Goal: Information Seeking & Learning: Find specific fact

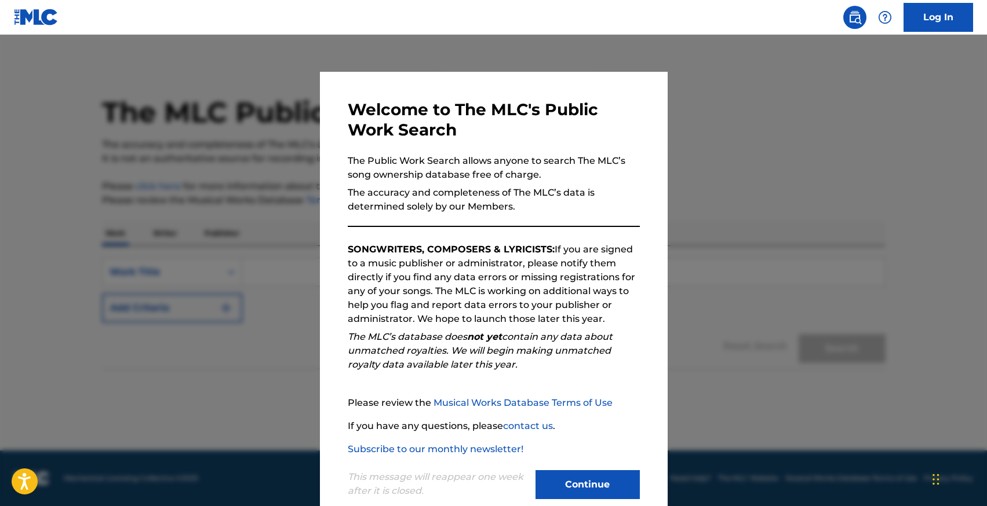
click at [605, 482] on button "Continue" at bounding box center [587, 485] width 104 height 29
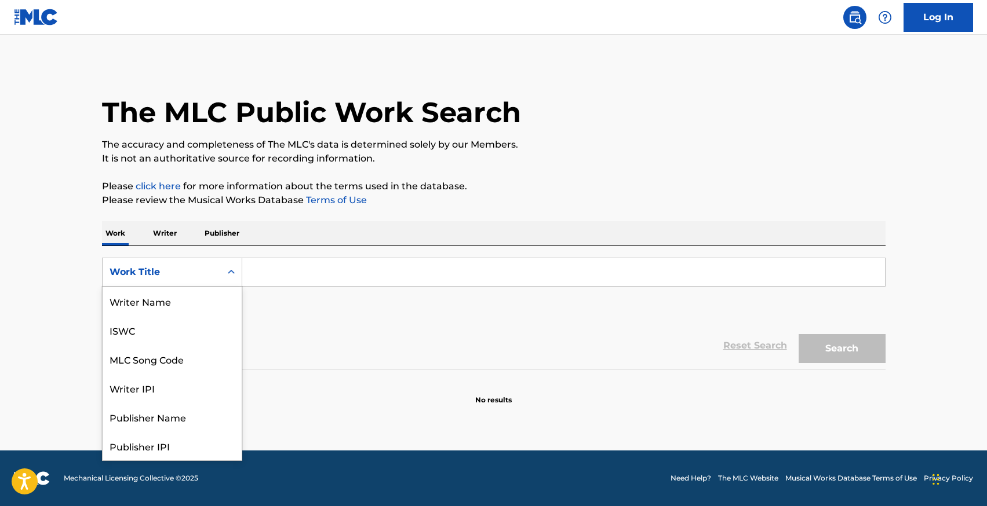
click at [217, 275] on div "Work Title" at bounding box center [162, 272] width 118 height 22
click at [221, 276] on div "Search Form" at bounding box center [231, 272] width 21 height 21
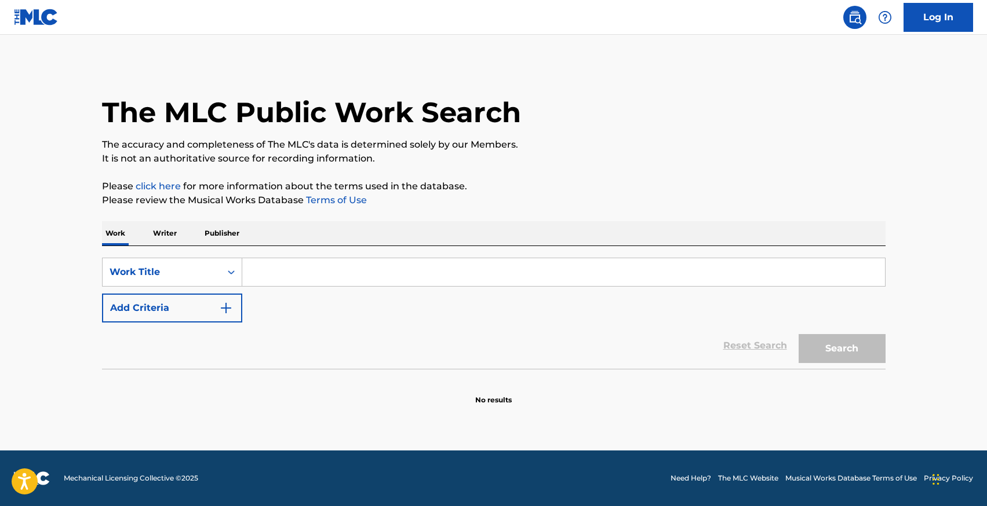
click at [268, 278] on input "Search Form" at bounding box center [563, 272] width 643 height 28
drag, startPoint x: 268, startPoint y: 278, endPoint x: 265, endPoint y: 271, distance: 7.9
click at [268, 277] on input "Search Form" at bounding box center [563, 272] width 643 height 28
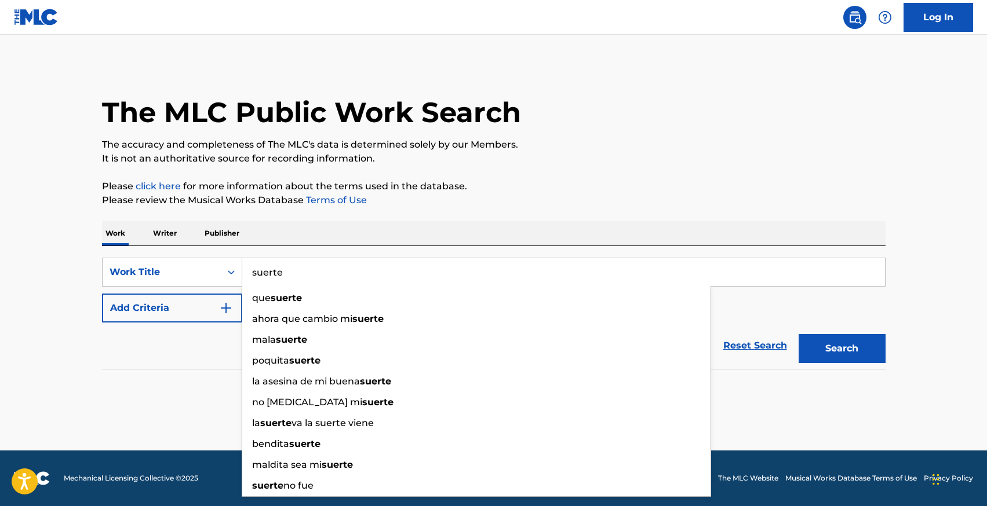
click at [262, 276] on input "suerte" at bounding box center [563, 272] width 643 height 28
click at [263, 275] on input "suerte" at bounding box center [563, 272] width 643 height 28
type input "SUERTE"
drag, startPoint x: 94, startPoint y: 384, endPoint x: 102, endPoint y: 372, distance: 14.6
click at [94, 384] on div "The MLC Public Work Search The accuracy and completeness of The MLC's data is d…" at bounding box center [493, 235] width 811 height 342
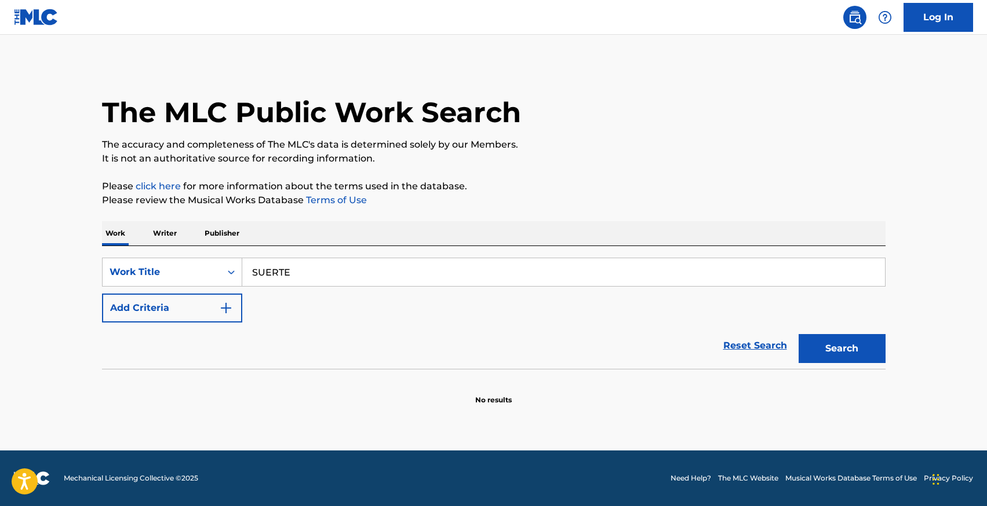
click at [178, 305] on button "Add Criteria" at bounding box center [172, 308] width 140 height 29
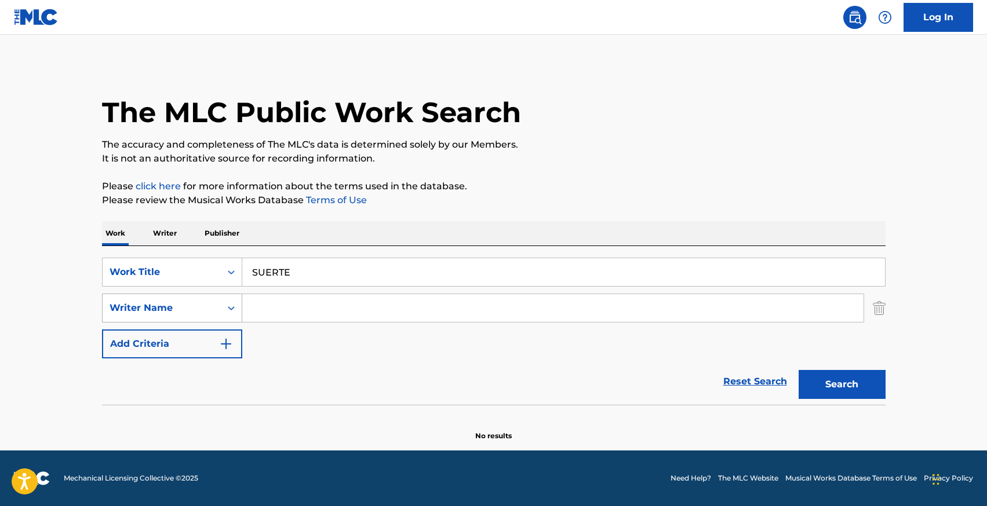
click at [183, 308] on div "Writer Name" at bounding box center [162, 308] width 104 height 14
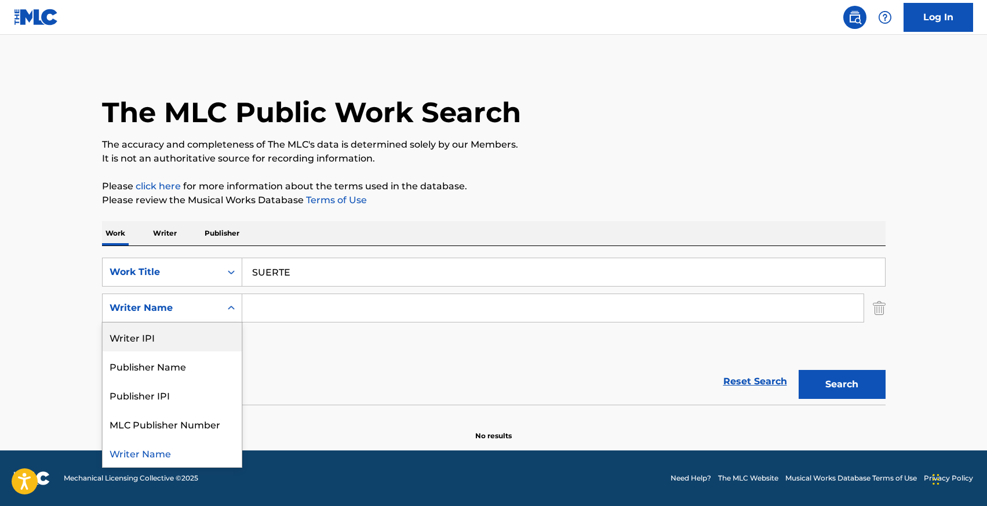
click at [293, 298] on input "Search Form" at bounding box center [552, 308] width 621 height 28
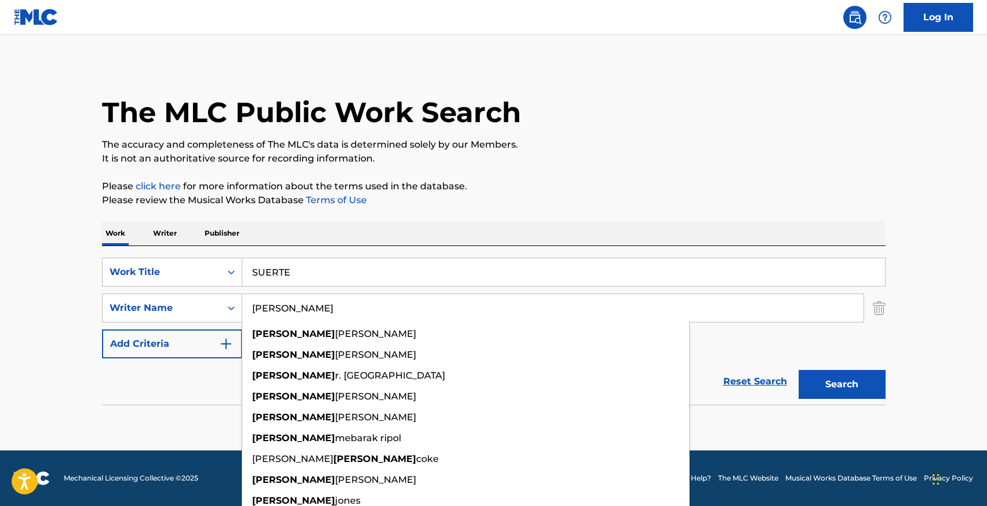
type input "[PERSON_NAME]"
click at [798, 370] on button "Search" at bounding box center [841, 384] width 87 height 29
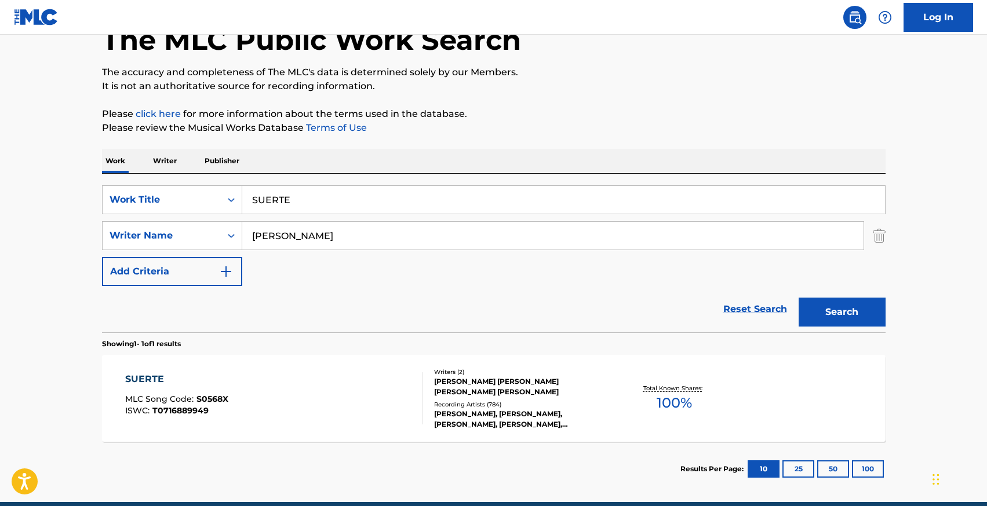
scroll to position [124, 0]
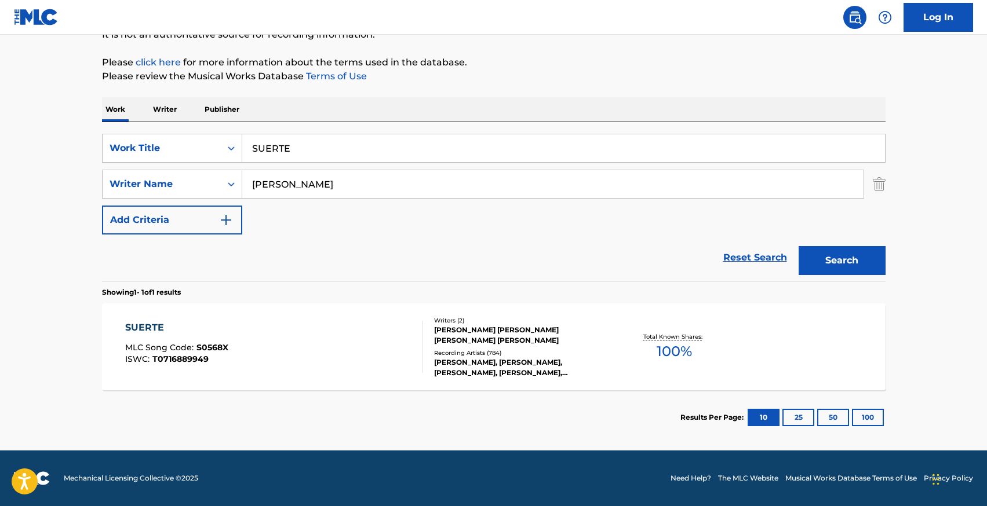
click at [304, 340] on div "SUERTE MLC Song Code : S0568X ISWC : T0716889949" at bounding box center [274, 347] width 298 height 52
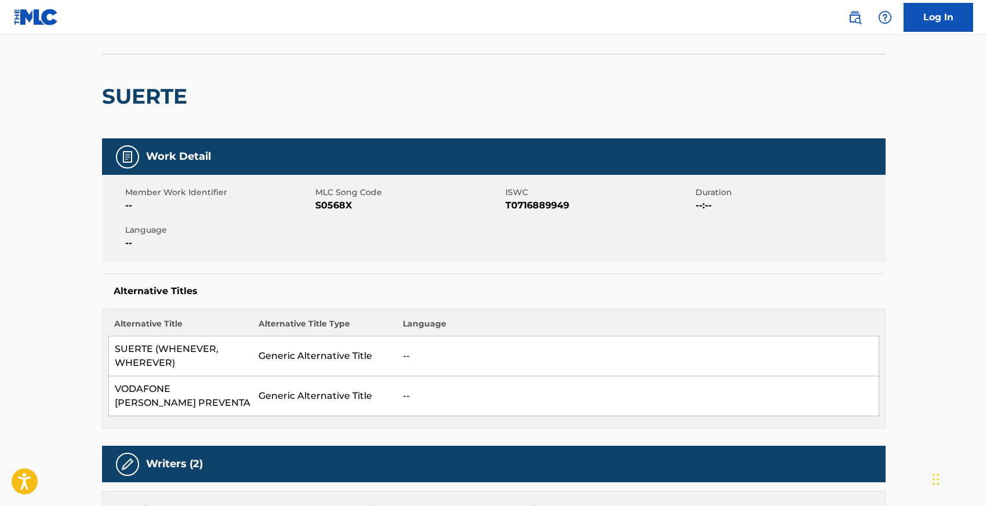
scroll to position [236, 0]
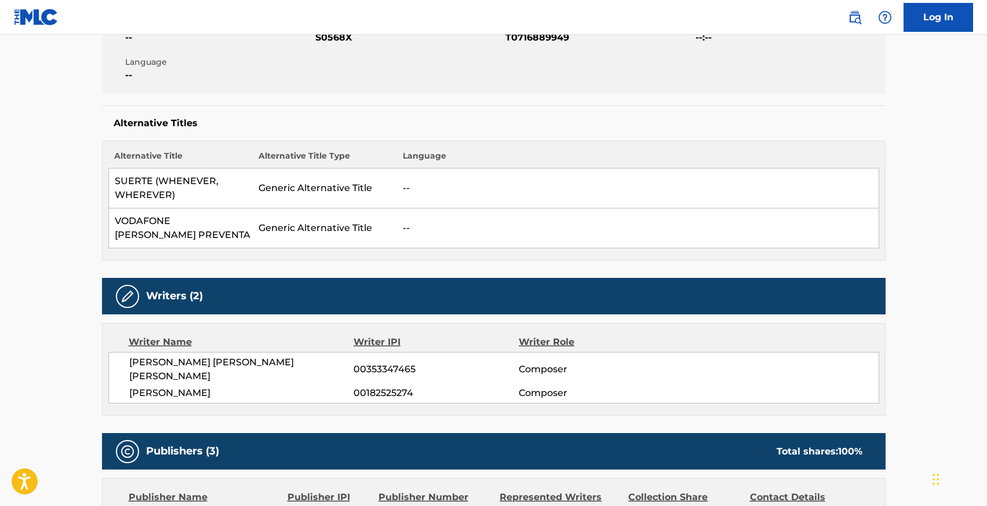
click at [227, 386] on span "[PERSON_NAME]" at bounding box center [241, 393] width 225 height 14
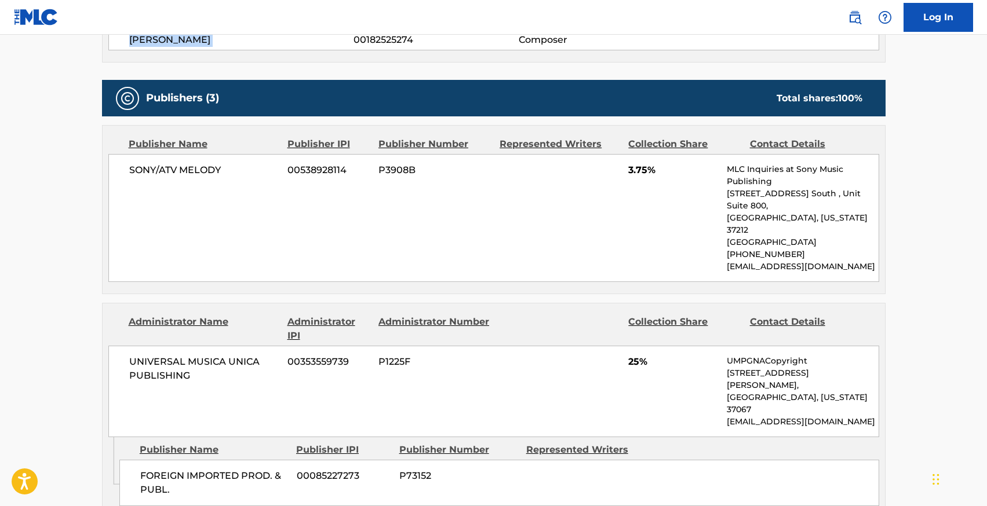
scroll to position [637, 0]
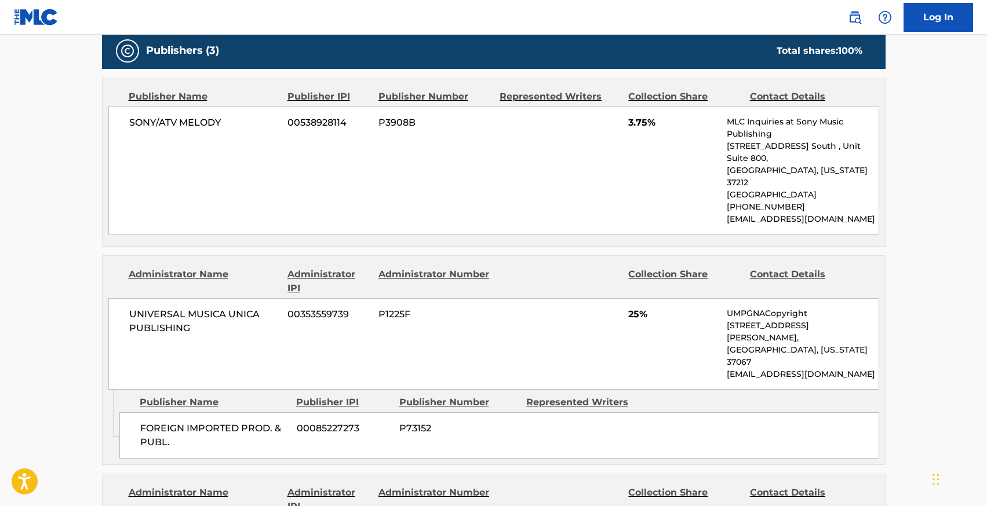
click at [197, 308] on span "UNIVERSAL MUSICA UNICA PUBLISHING" at bounding box center [204, 322] width 150 height 28
click at [198, 308] on span "UNIVERSAL MUSICA UNICA PUBLISHING" at bounding box center [204, 322] width 150 height 28
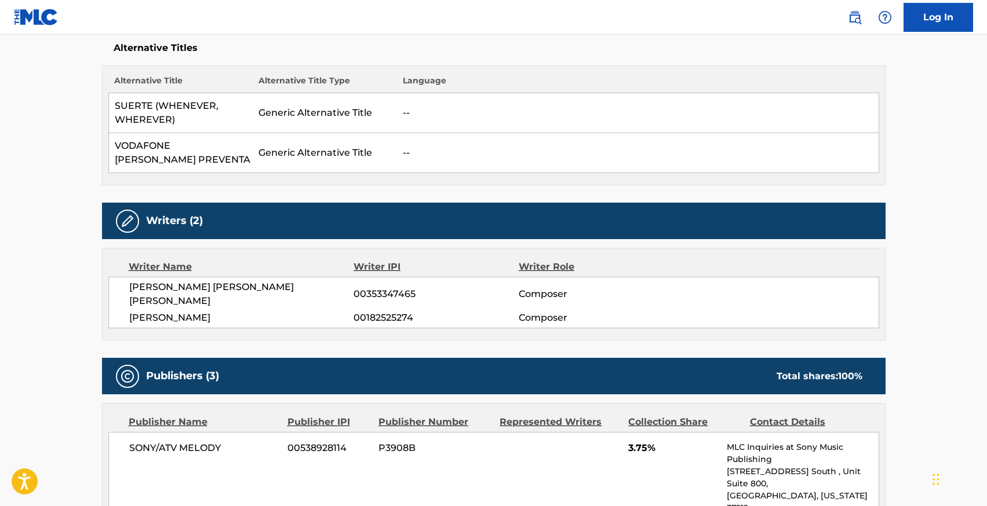
scroll to position [341, 0]
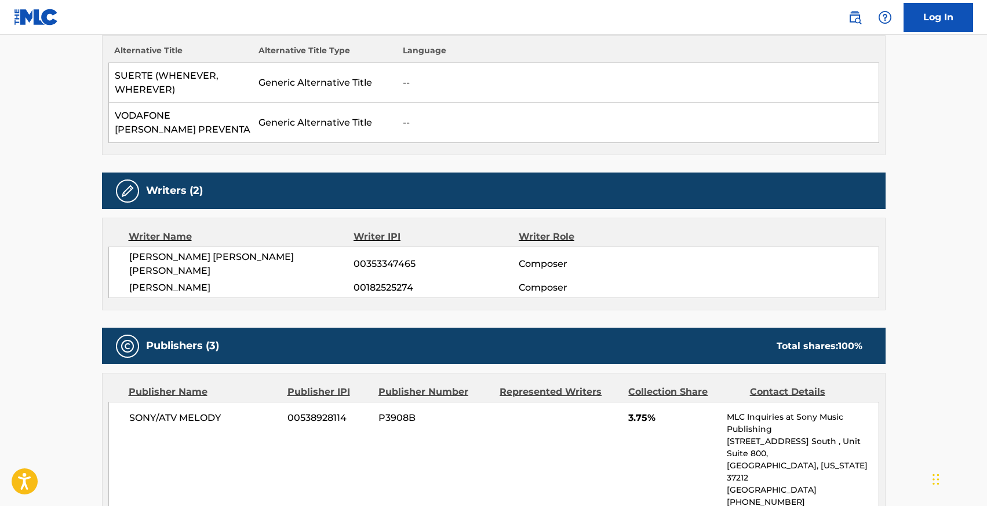
drag, startPoint x: 240, startPoint y: 275, endPoint x: 123, endPoint y: 257, distance: 117.8
click at [123, 257] on div "[PERSON_NAME] [PERSON_NAME] [PERSON_NAME] 00353347465 Composer [PERSON_NAME] 00…" at bounding box center [493, 273] width 771 height 52
drag, startPoint x: 169, startPoint y: 258, endPoint x: 202, endPoint y: 264, distance: 34.1
click at [169, 258] on span "[PERSON_NAME] [PERSON_NAME] [PERSON_NAME]" at bounding box center [241, 264] width 225 height 28
drag, startPoint x: 237, startPoint y: 267, endPoint x: 121, endPoint y: 262, distance: 116.6
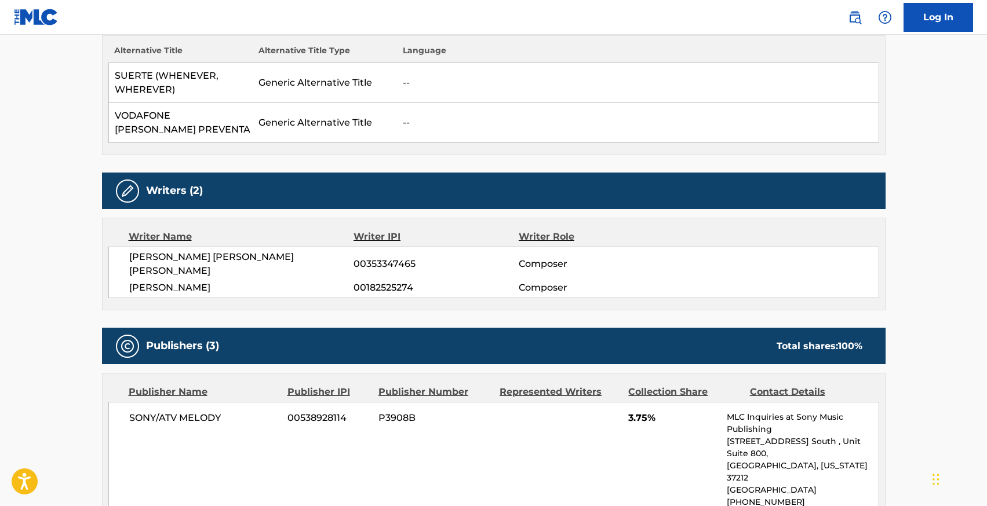
click at [130, 281] on span "[PERSON_NAME]" at bounding box center [241, 288] width 225 height 14
drag, startPoint x: 119, startPoint y: 261, endPoint x: 148, endPoint y: 260, distance: 29.0
click at [148, 259] on div "[PERSON_NAME] [PERSON_NAME] [PERSON_NAME] 00353347465 Composer [PERSON_NAME] 00…" at bounding box center [493, 273] width 771 height 52
